Goal: Check status: Check status

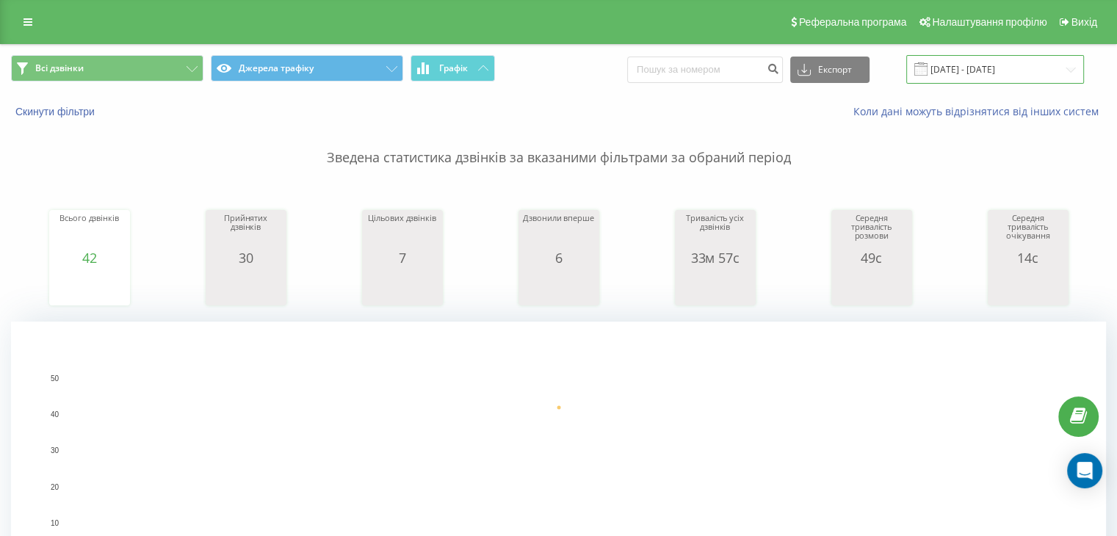
click at [952, 79] on input "[DATE] - [DATE]" at bounding box center [995, 69] width 178 height 29
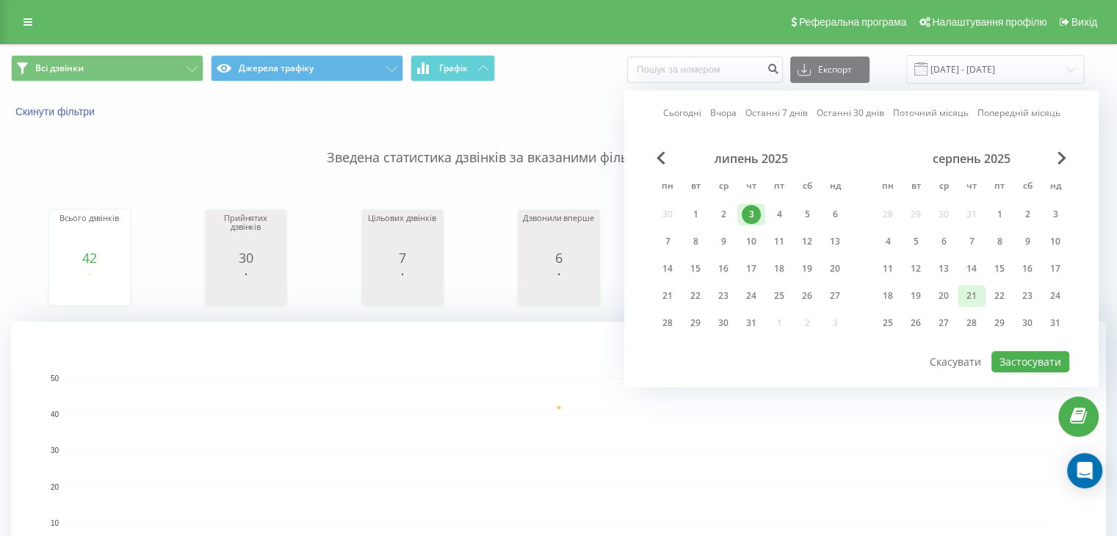
click at [974, 291] on div "21" at bounding box center [971, 295] width 19 height 19
click at [1015, 358] on button "Застосувати" at bounding box center [1030, 361] width 78 height 21
type input "[DATE] - [DATE]"
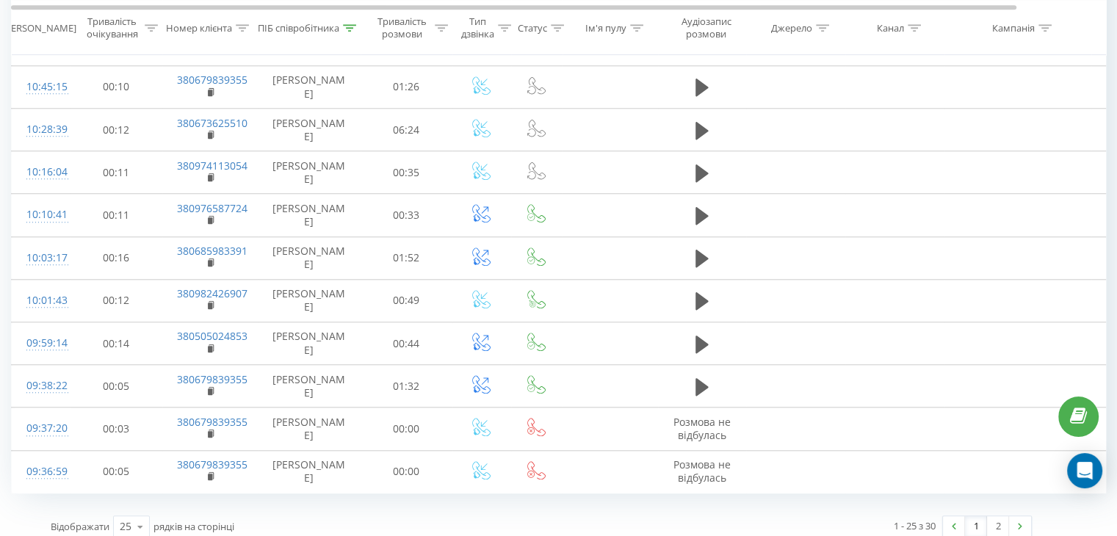
scroll to position [1303, 0]
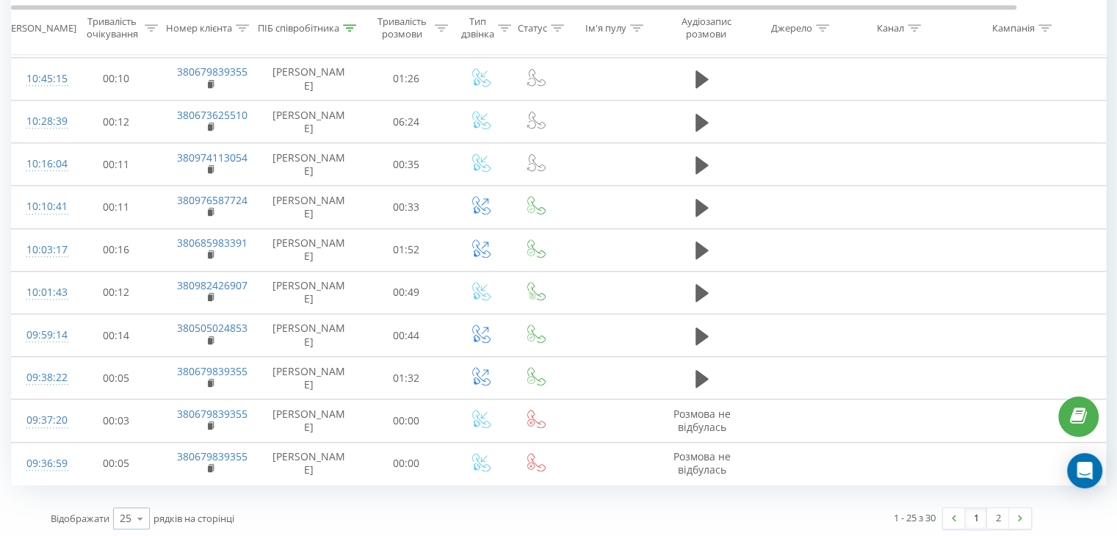
click at [131, 510] on icon at bounding box center [140, 518] width 22 height 29
click at [142, 479] on div "50" at bounding box center [131, 476] width 35 height 21
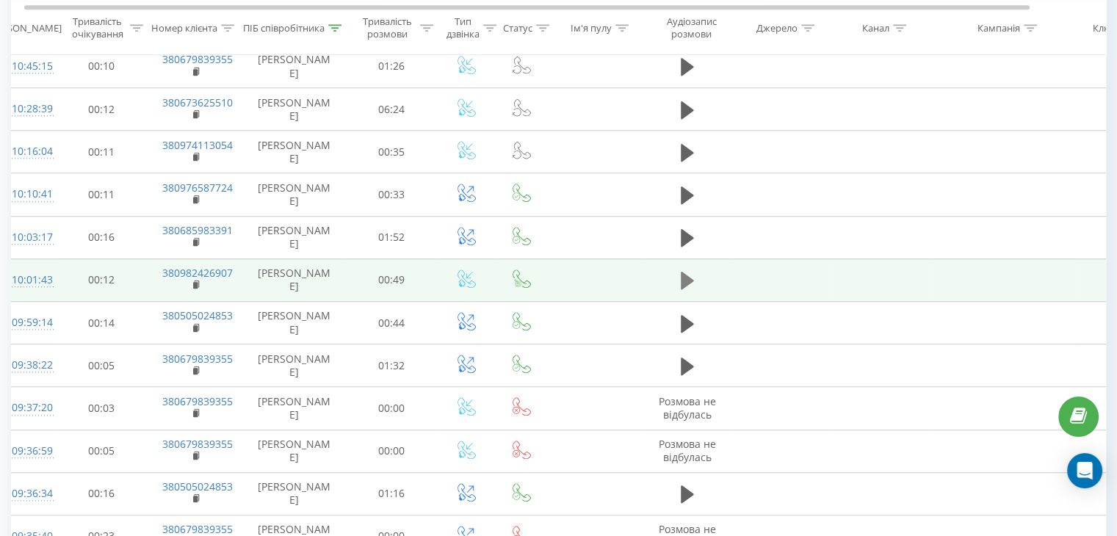
click at [693, 269] on button at bounding box center [687, 280] width 22 height 22
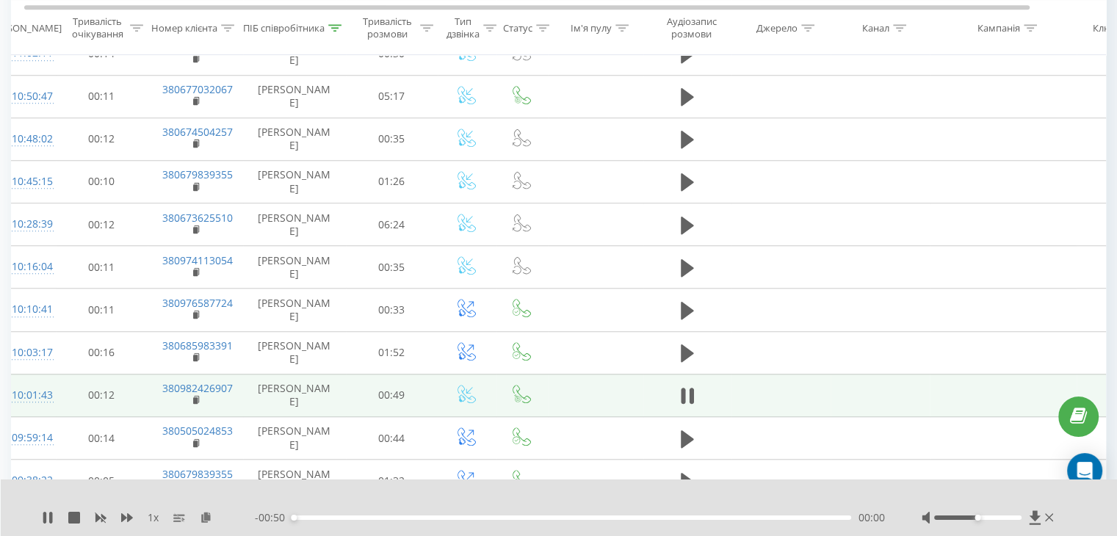
scroll to position [1181, 0]
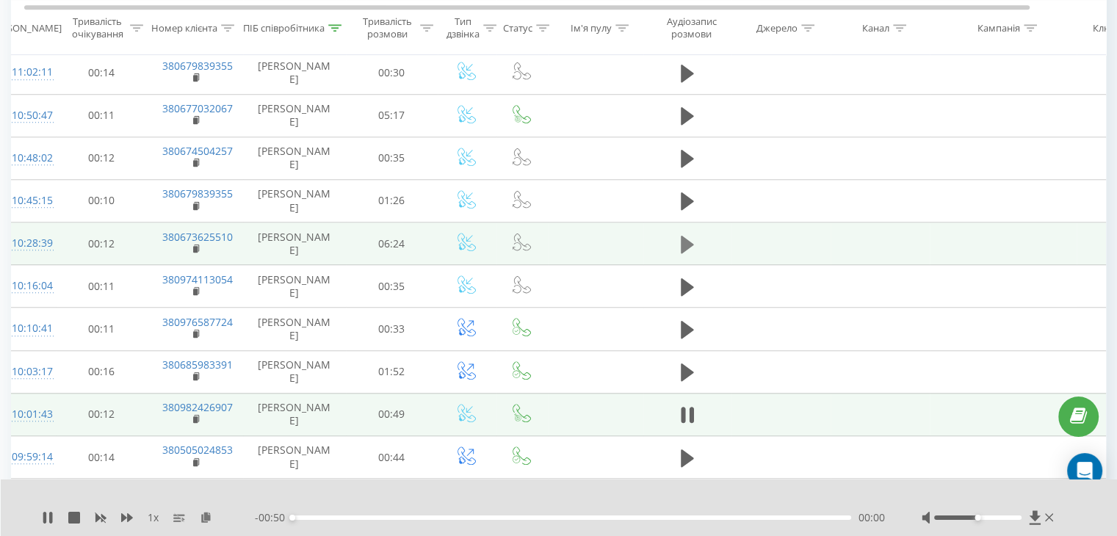
click at [682, 239] on icon at bounding box center [687, 244] width 13 height 18
drag, startPoint x: 979, startPoint y: 518, endPoint x: 1027, endPoint y: 518, distance: 48.5
click at [1027, 510] on div at bounding box center [988, 517] width 135 height 15
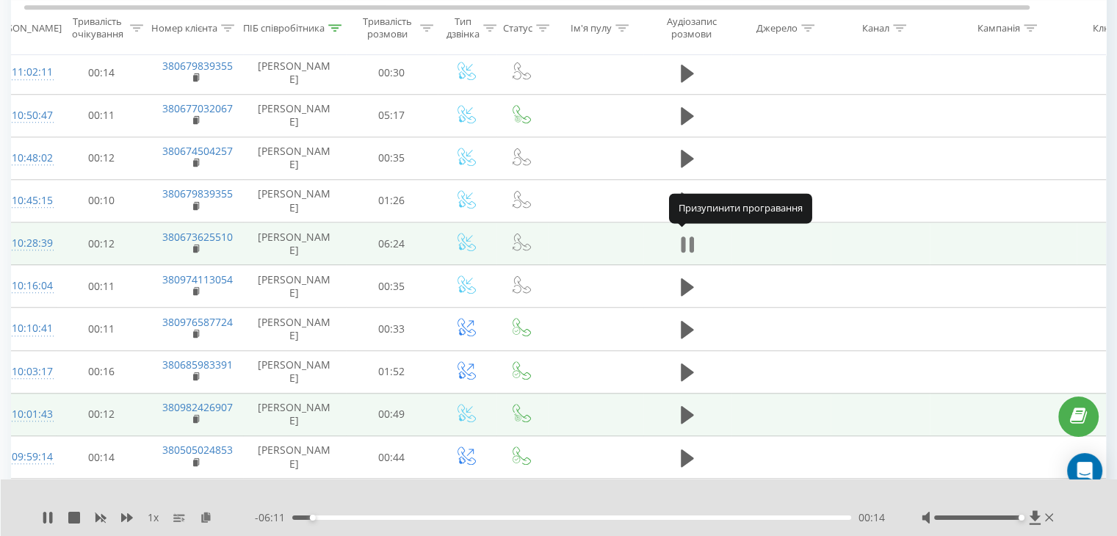
click at [689, 242] on icon at bounding box center [691, 244] width 4 height 16
click at [196, 246] on rect at bounding box center [195, 249] width 4 height 7
